Goal: Contribute content

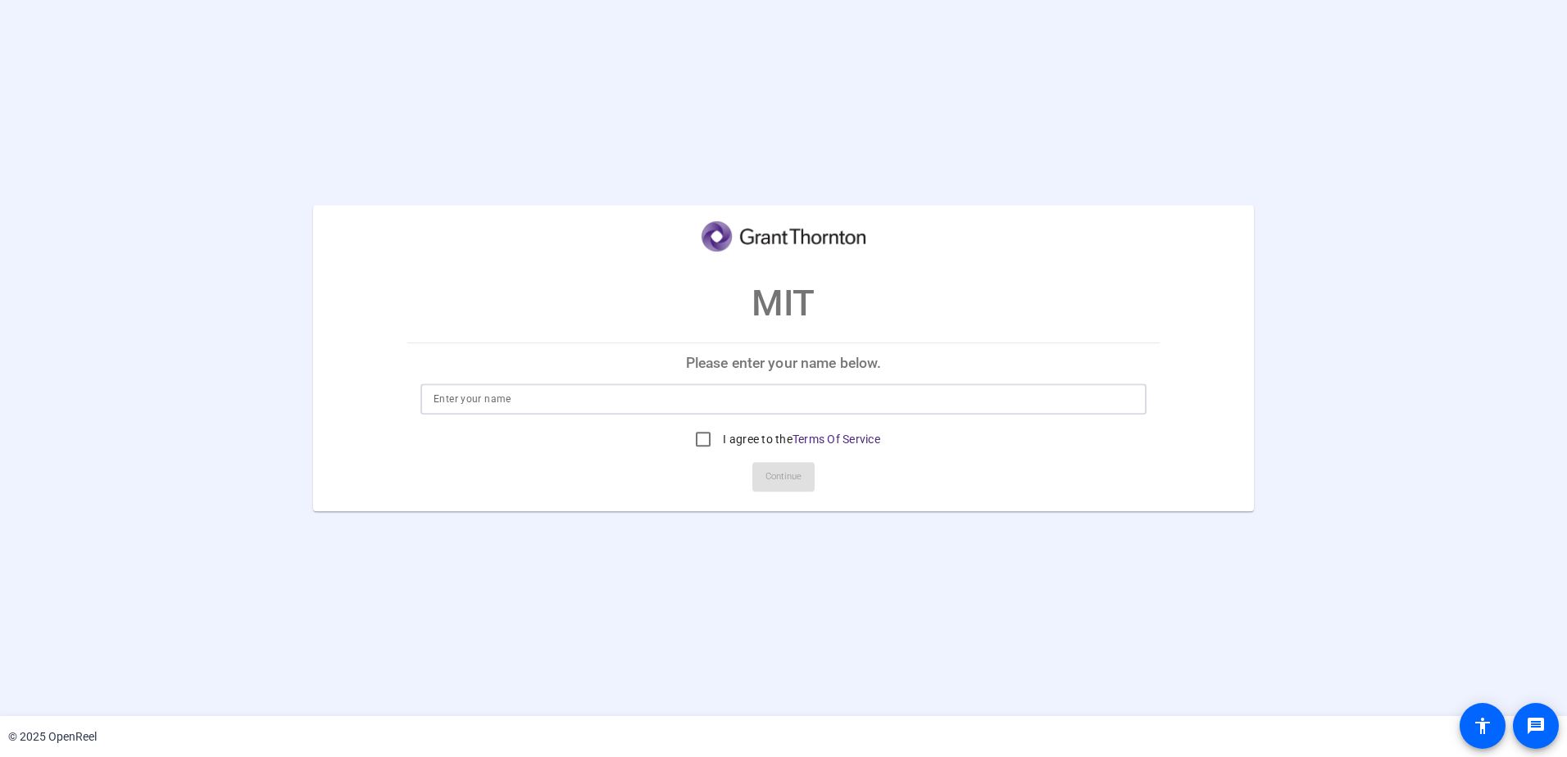
drag, startPoint x: 0, startPoint y: 0, endPoint x: 561, endPoint y: 399, distance: 688.1
click at [561, 399] on input at bounding box center [784, 399] width 700 height 20
type input "[PERSON_NAME]"
click at [708, 436] on input "I agree to the Terms Of Service" at bounding box center [703, 439] width 33 height 33
checkbox input "true"
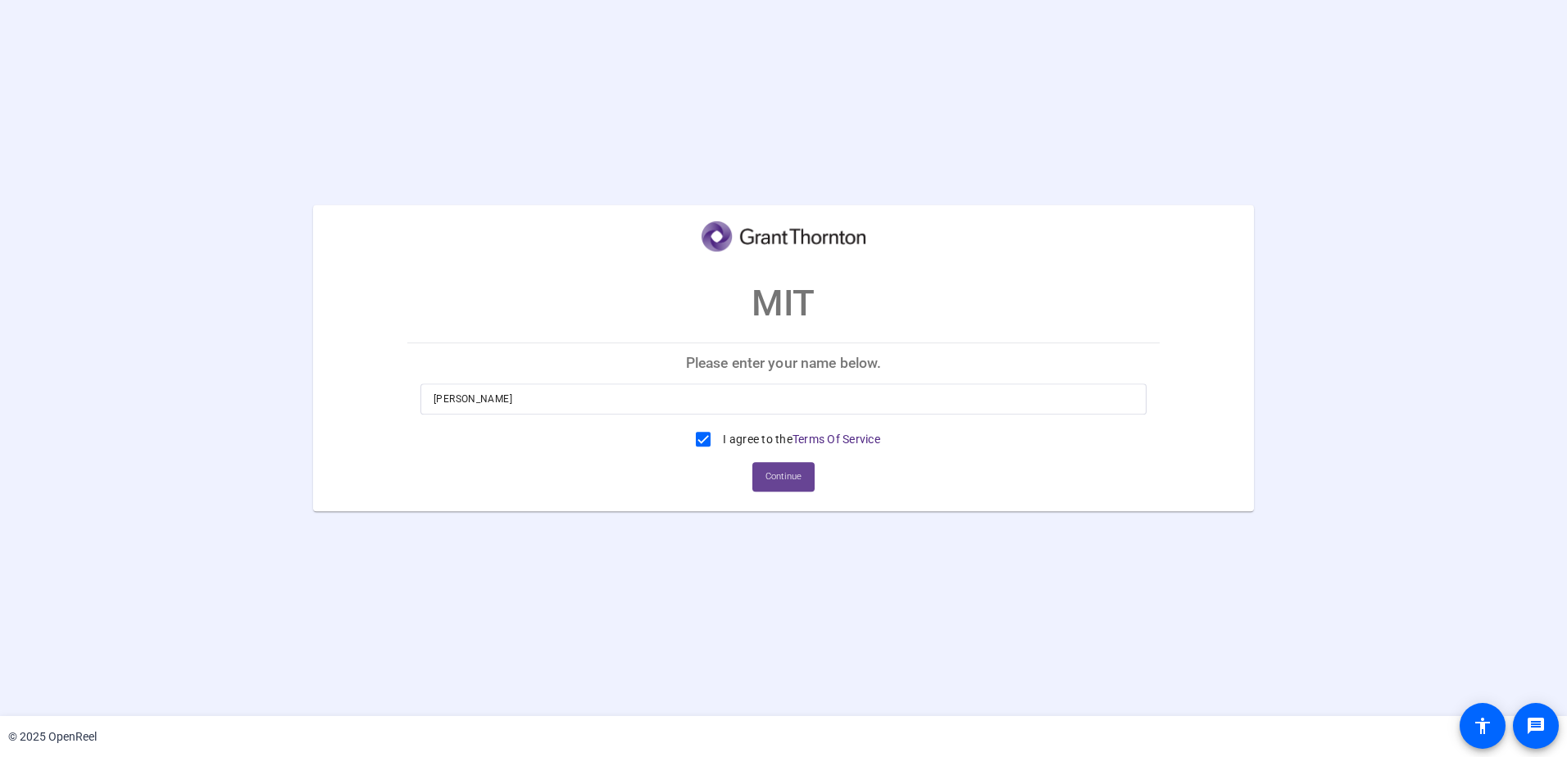
click at [806, 479] on span at bounding box center [783, 476] width 62 height 39
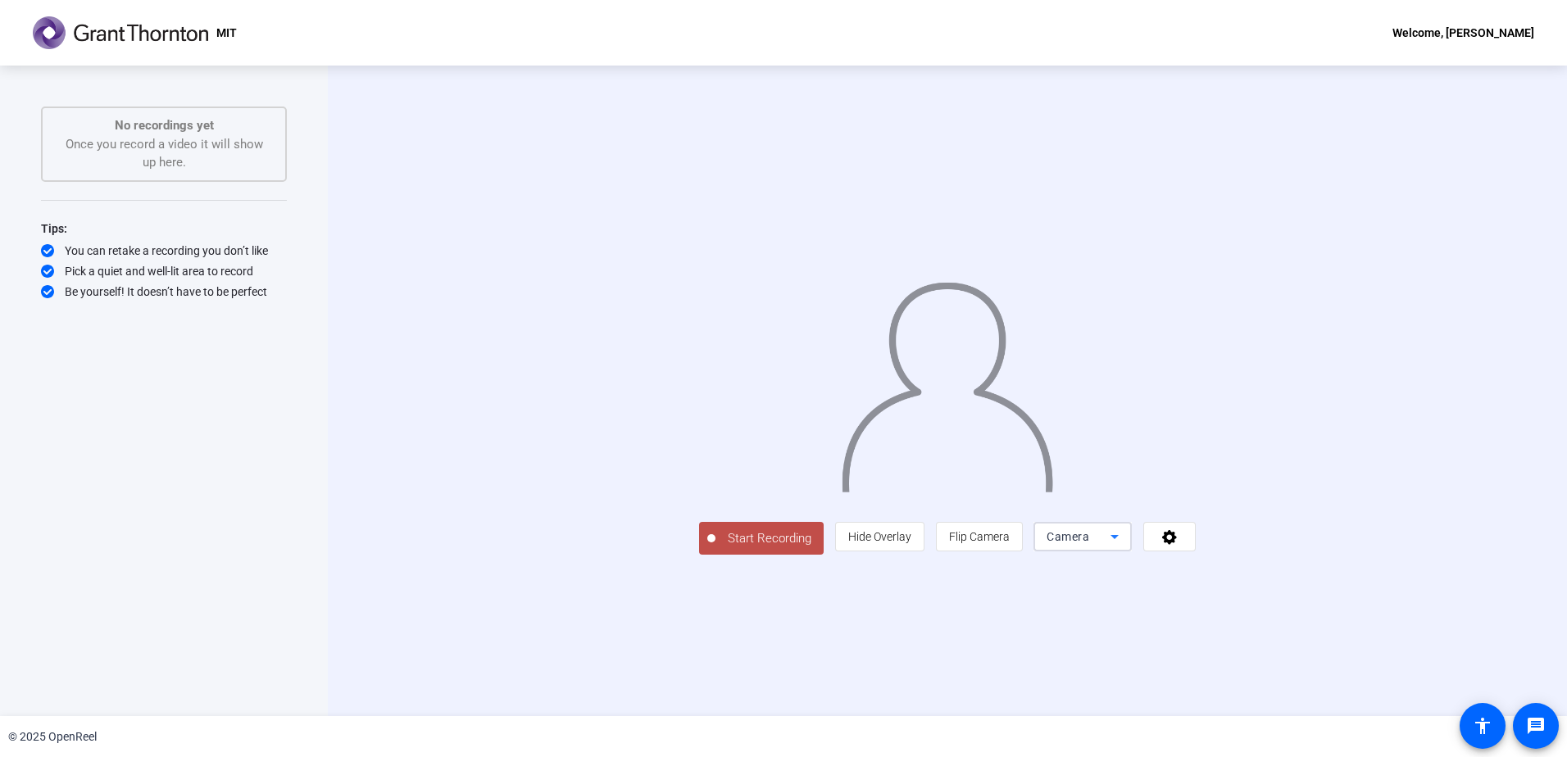
click at [1110, 547] on div "Camera" at bounding box center [1079, 537] width 64 height 20
click at [1298, 570] on mat-option "Screen" at bounding box center [1290, 569] width 98 height 33
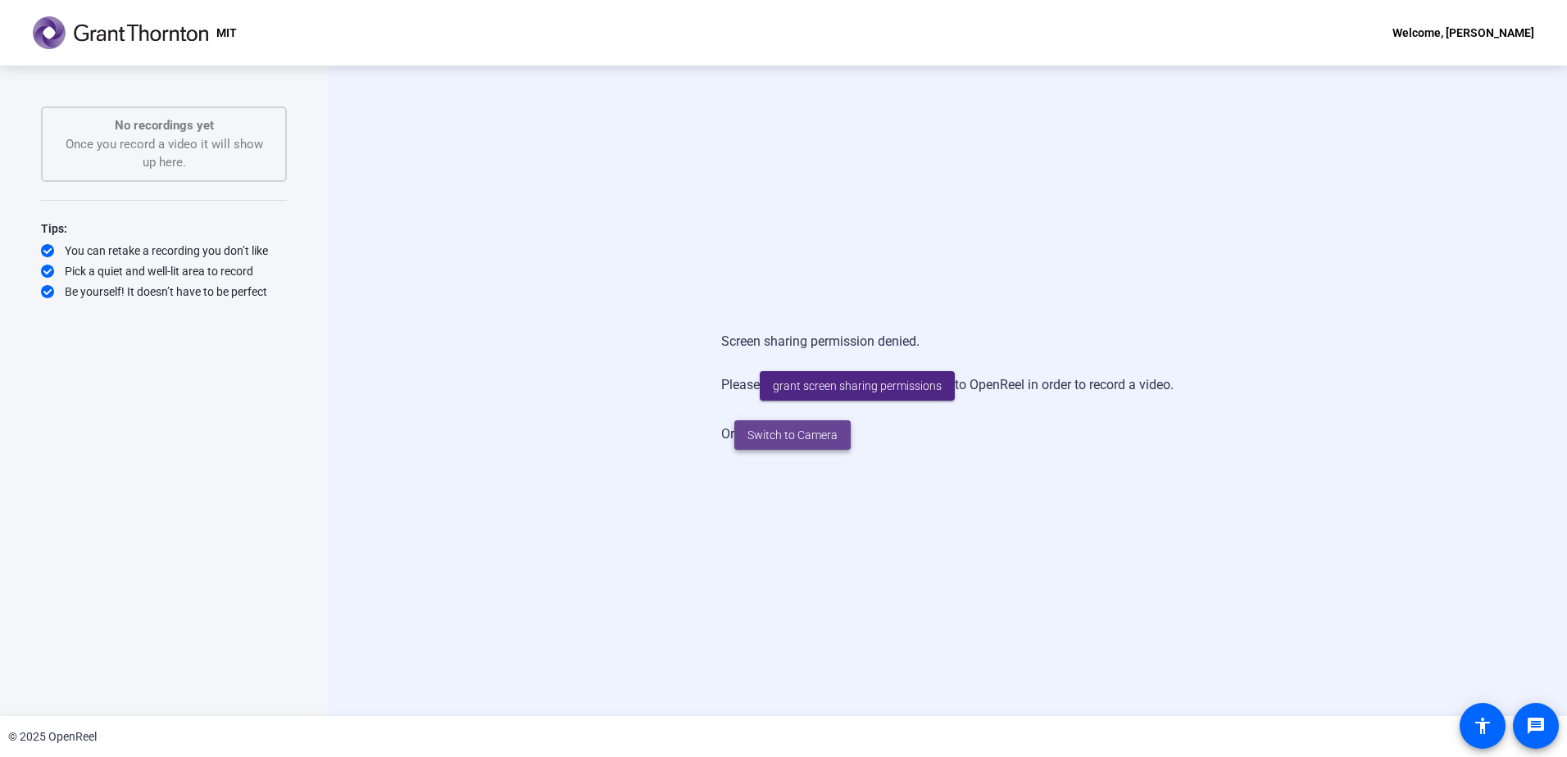
click at [817, 423] on span at bounding box center [792, 435] width 116 height 39
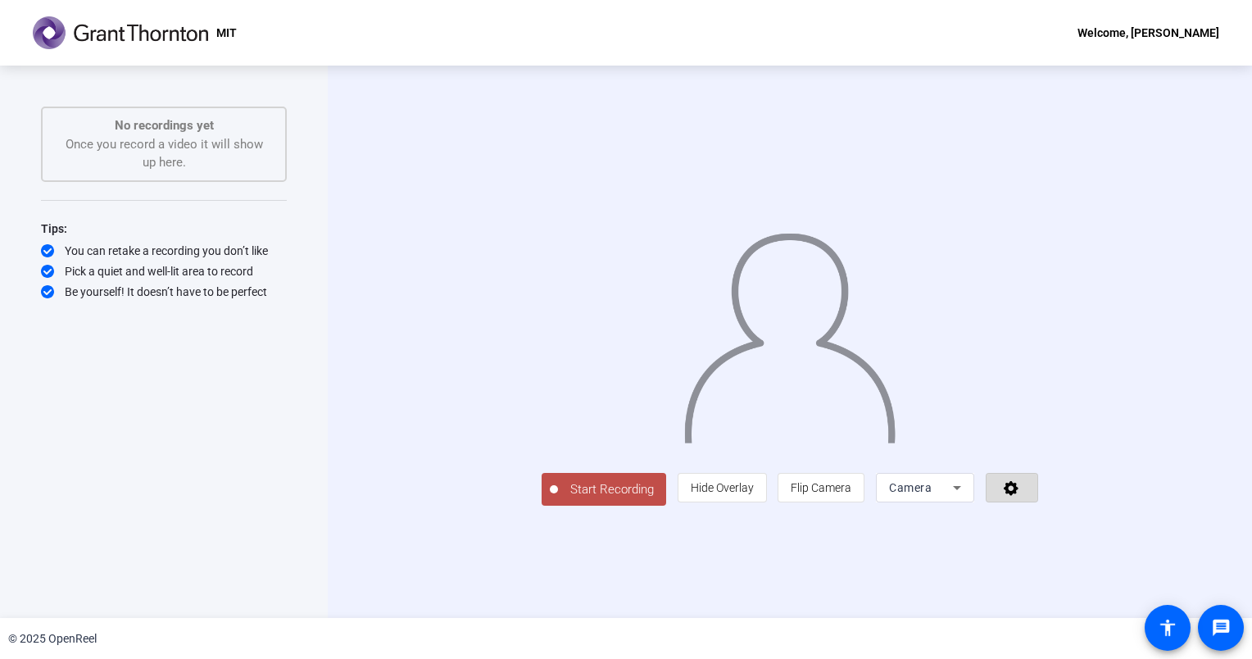
click at [1021, 496] on icon at bounding box center [1011, 487] width 19 height 16
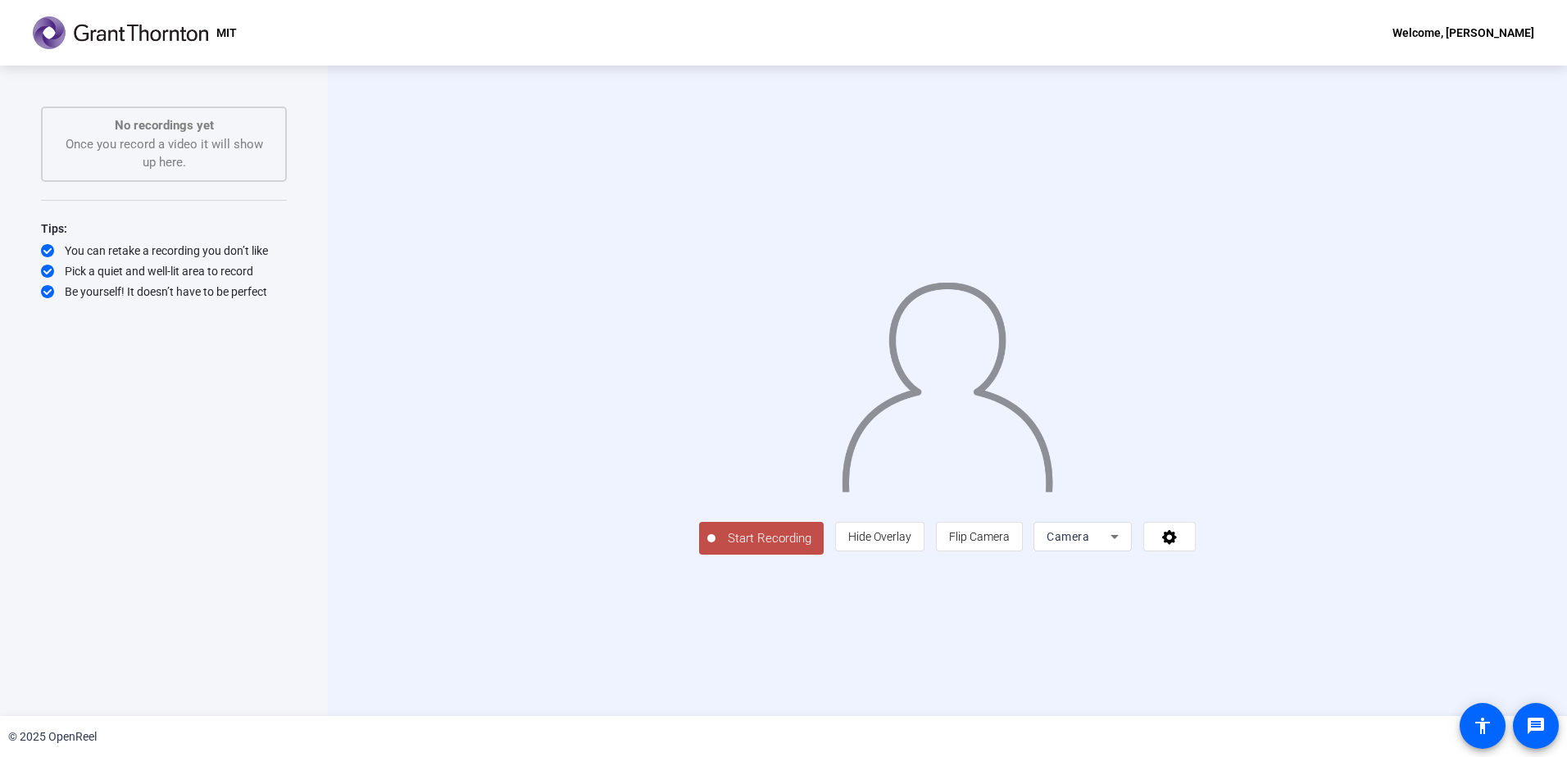
click at [1119, 552] on div "Camera" at bounding box center [1083, 537] width 72 height 30
click at [1251, 657] on div at bounding box center [783, 378] width 1567 height 757
click at [1195, 556] on span at bounding box center [1169, 536] width 51 height 39
click at [1251, 515] on div at bounding box center [783, 378] width 1567 height 757
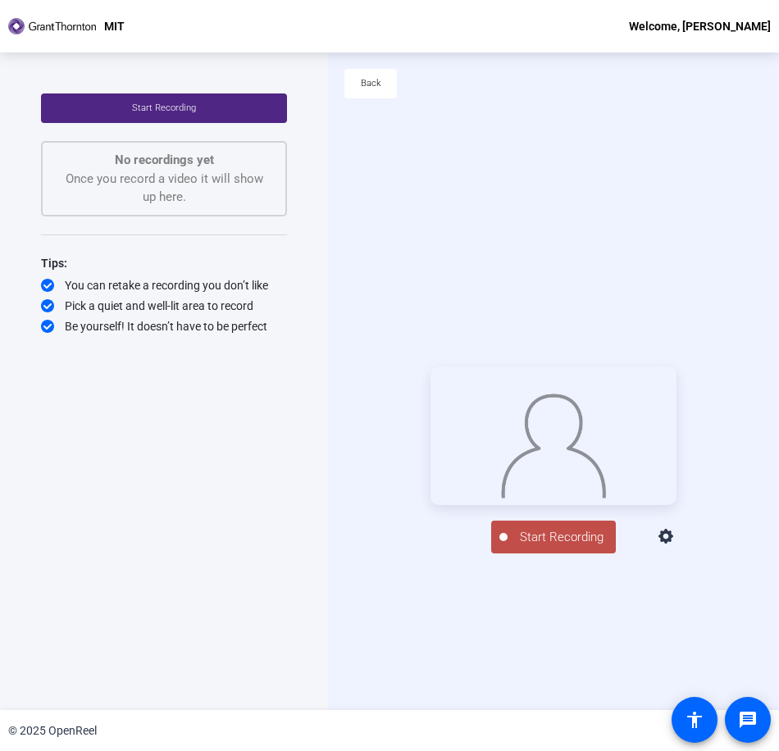
click at [542, 547] on span "Start Recording" at bounding box center [561, 537] width 108 height 19
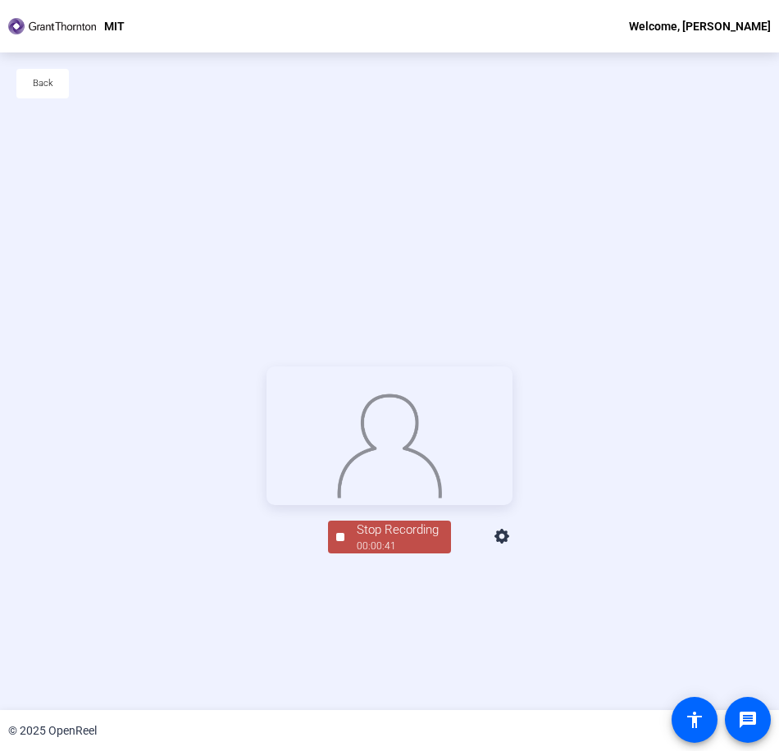
click at [396, 553] on div "00:00:41" at bounding box center [397, 545] width 82 height 15
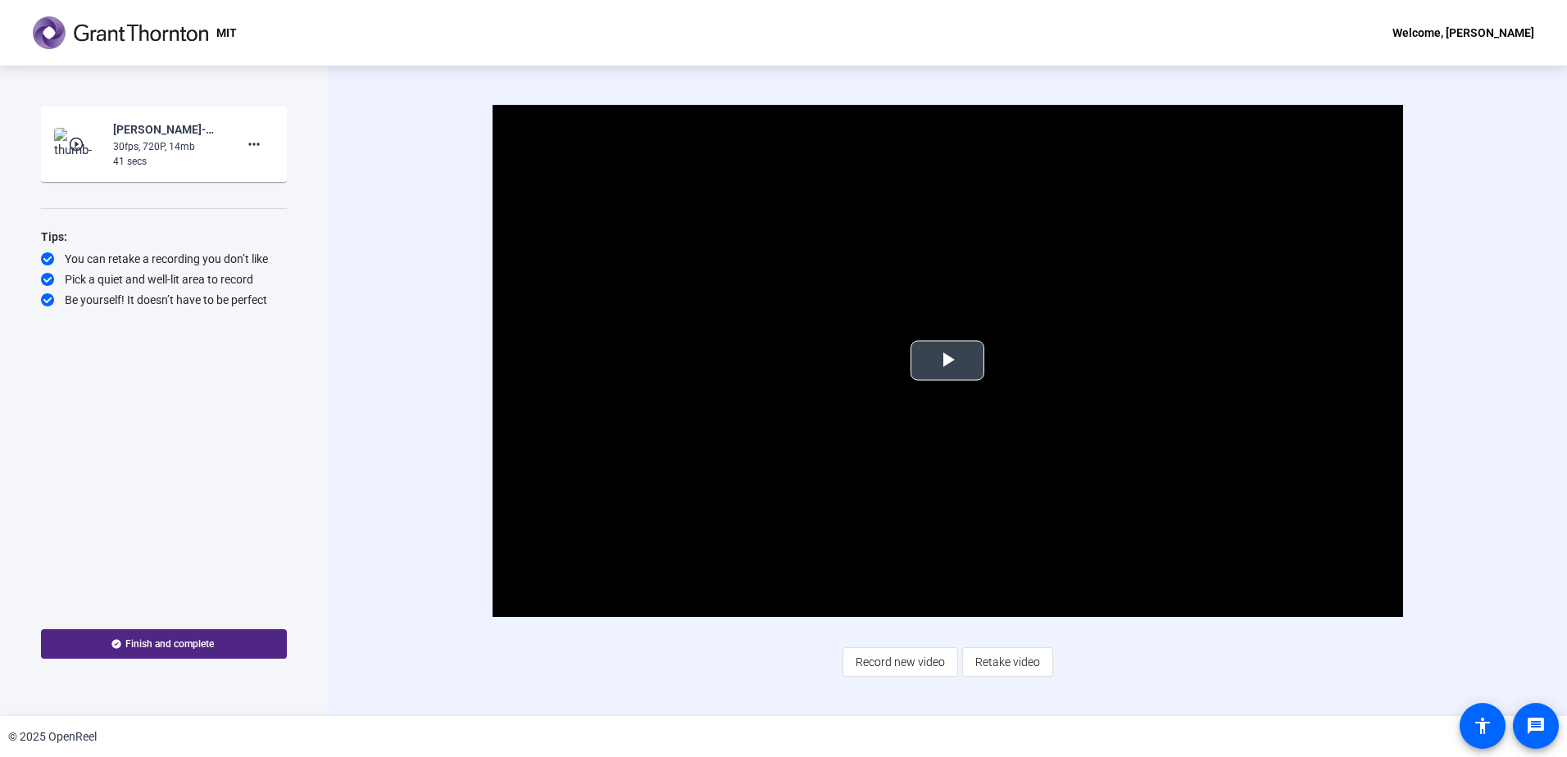
click at [947, 361] on span "Video Player" at bounding box center [947, 361] width 0 height 0
click at [1029, 658] on span "Retake video" at bounding box center [1007, 662] width 65 height 31
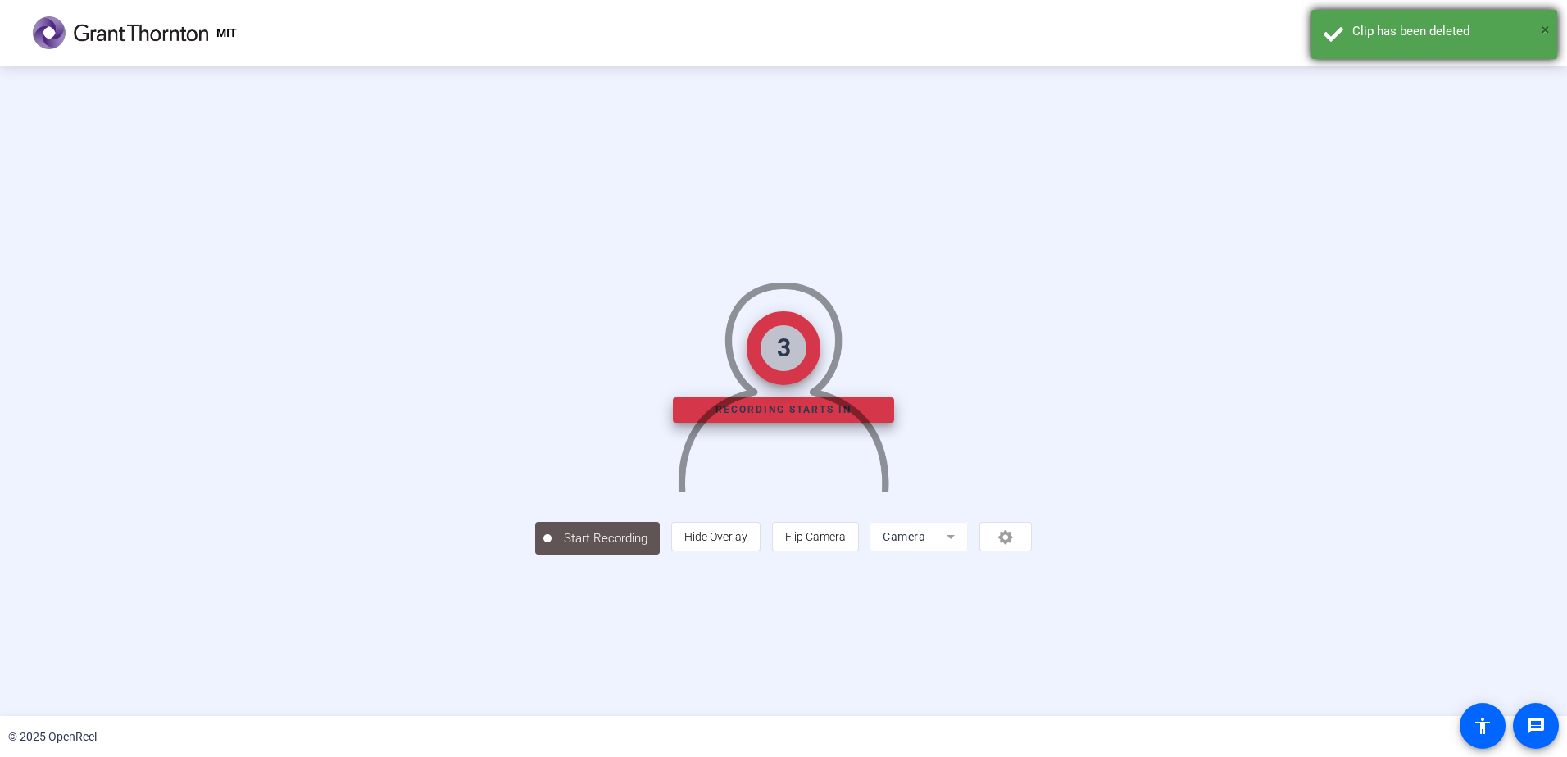
click at [1251, 28] on span "×" at bounding box center [1545, 30] width 9 height 20
